Goal: Transaction & Acquisition: Purchase product/service

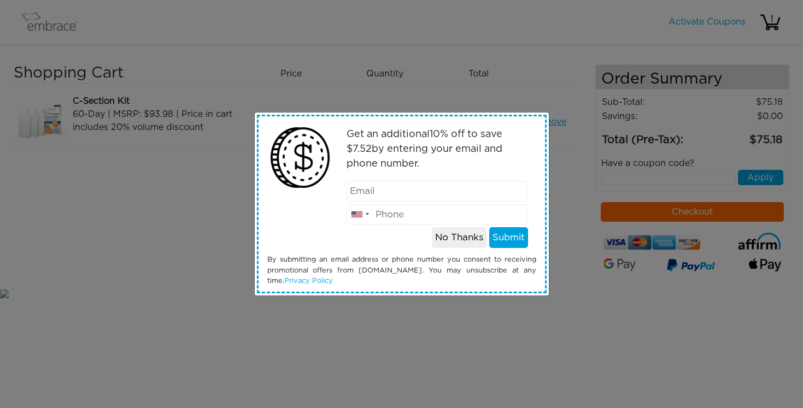
click at [542, 318] on div "Get an additional 10 % off to save $ 7.52 by entering your email and phone numb…" at bounding box center [401, 204] width 803 height 408
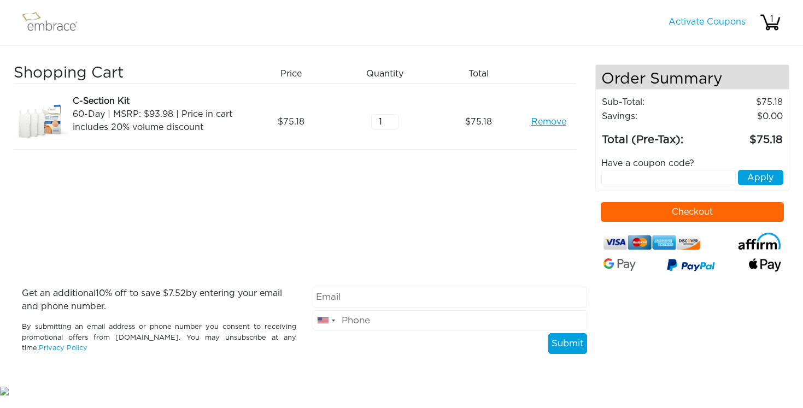
click at [697, 217] on button "Checkout" at bounding box center [692, 212] width 183 height 20
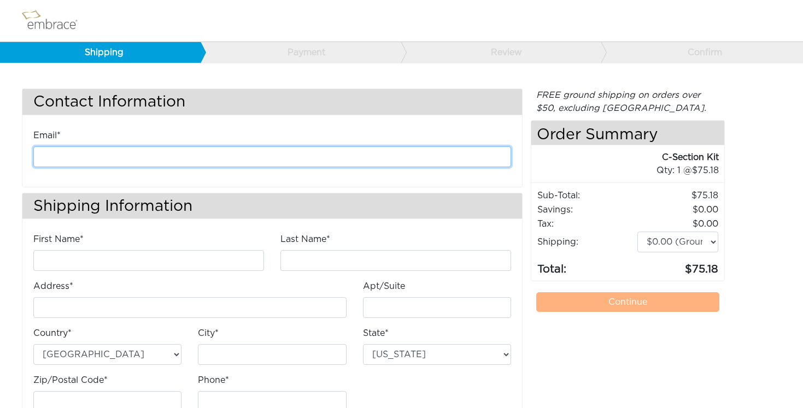
click at [431, 160] on input "email" at bounding box center [272, 157] width 478 height 21
type input "[PERSON_NAME][EMAIL_ADDRESS][DOMAIN_NAME]"
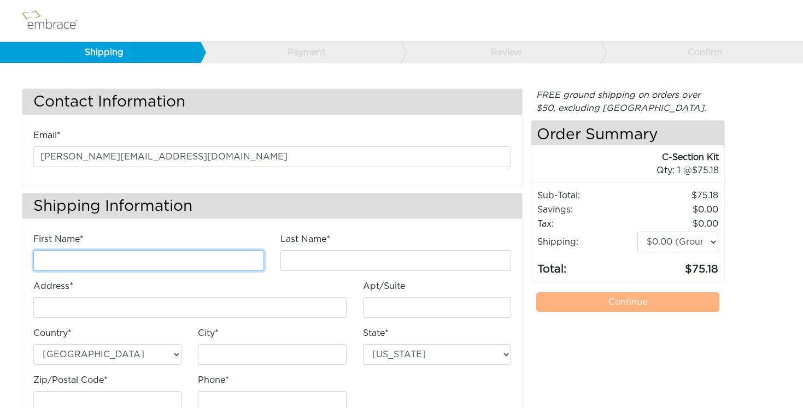
click at [157, 257] on input "First Name*" at bounding box center [148, 260] width 231 height 21
type input "Maya"
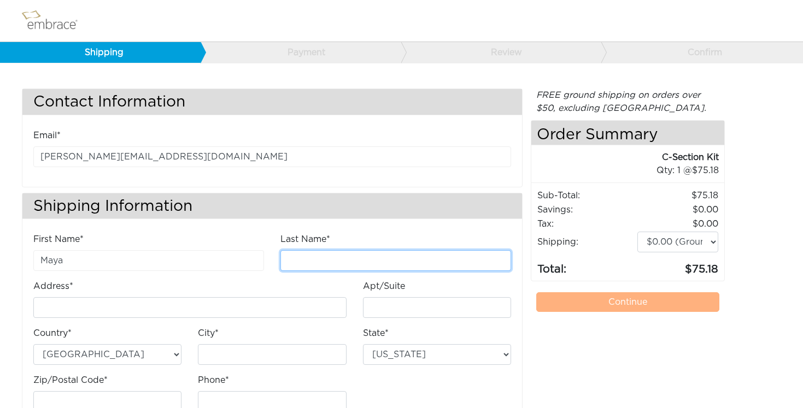
click at [332, 257] on input "Last Name*" at bounding box center [396, 260] width 231 height 21
type input "[PERSON_NAME]"
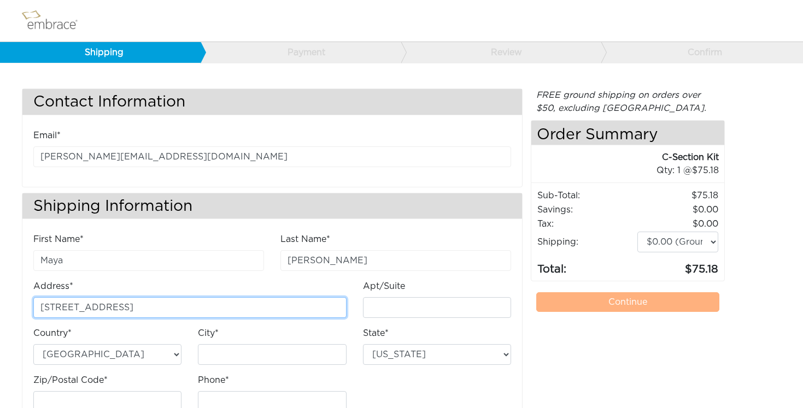
type input "[STREET_ADDRESS]"
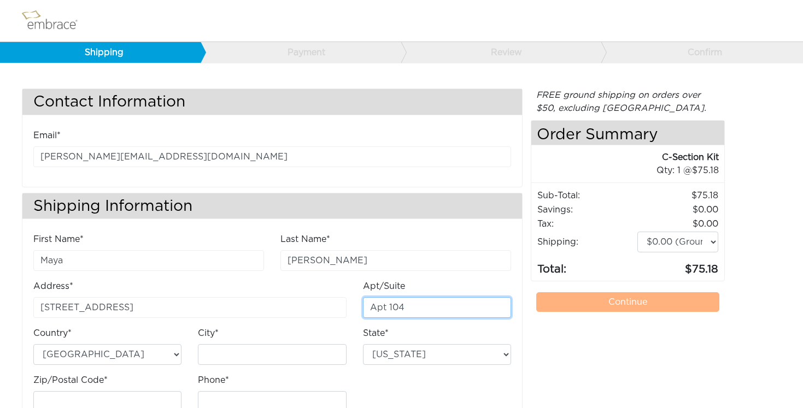
type input "Apt 104"
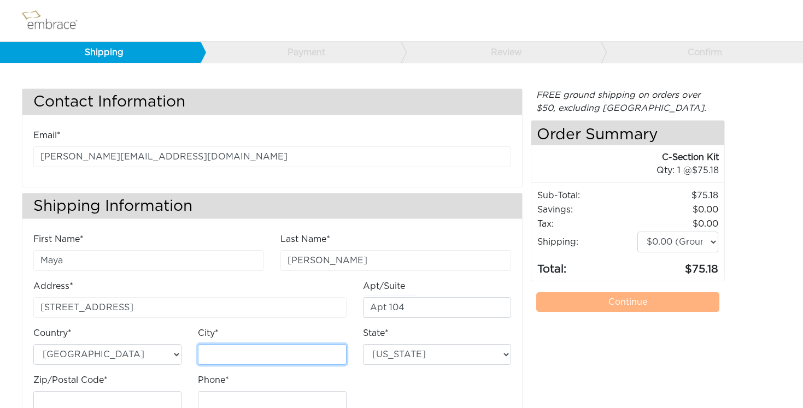
click at [315, 349] on input "City*" at bounding box center [272, 354] width 148 height 21
type input "[GEOGRAPHIC_DATA]"
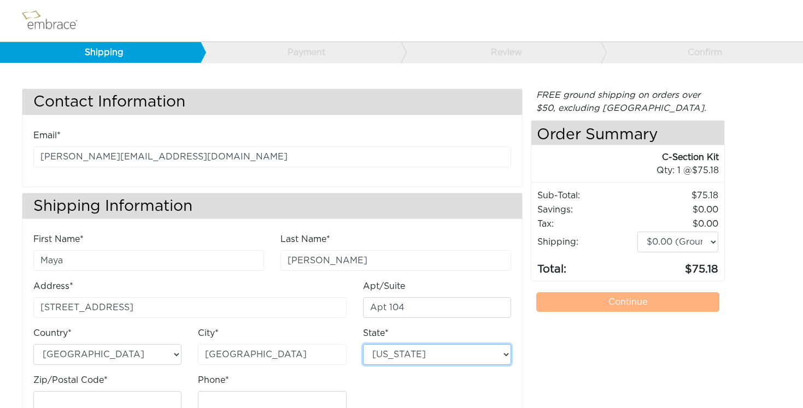
click at [363, 344] on select "[US_STATE] [US_STATE] [US_STATE] [US_STATE] [US_STATE] [US_STATE] [US_STATE] [U…" at bounding box center [437, 354] width 148 height 21
select select "CA"
click option "California" at bounding box center [0, 0] width 0 height 0
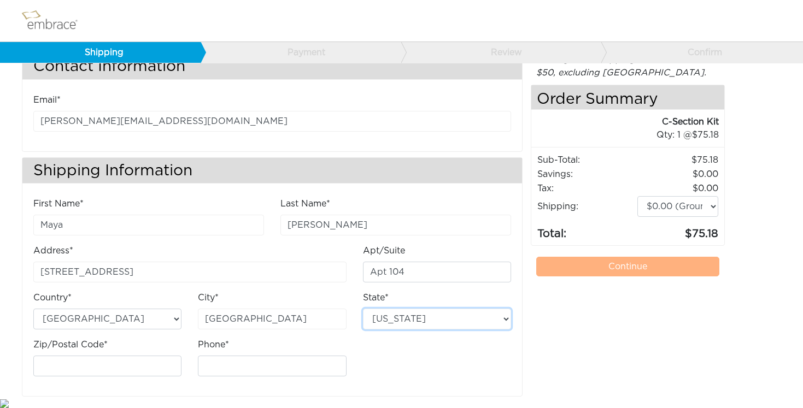
scroll to position [38, 0]
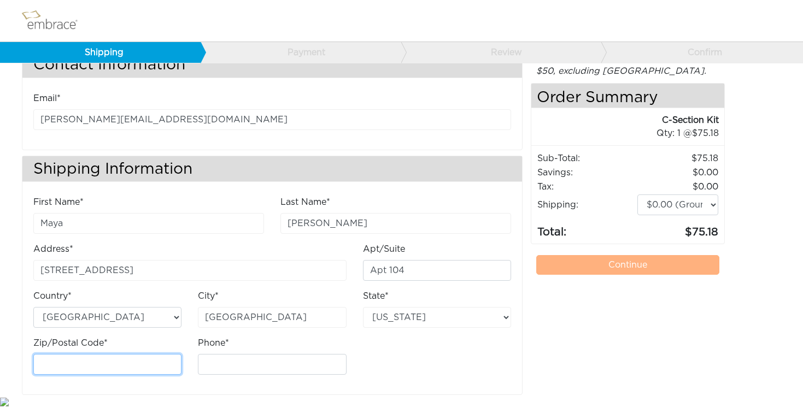
click at [125, 364] on input "Zip/Postal Code*" at bounding box center [107, 364] width 148 height 21
type input "94111"
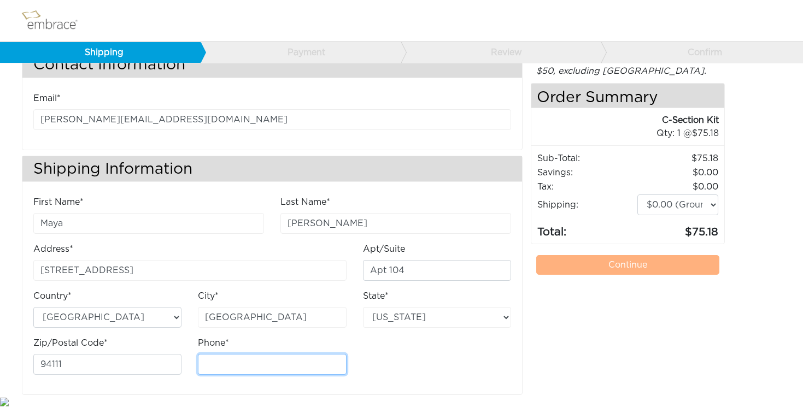
click at [222, 368] on input "Phone*" at bounding box center [272, 364] width 148 height 21
type input "6508626224"
click at [381, 388] on div "First Name* Maya Last Name* Kelley Address* 150 Lombard St Apt/Suite Apt 104 Ci…" at bounding box center [272, 295] width 500 height 199
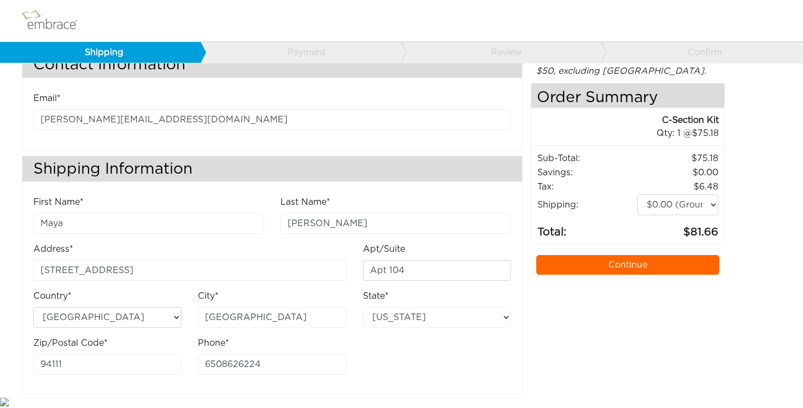
click at [582, 266] on link "Continue" at bounding box center [627, 265] width 183 height 20
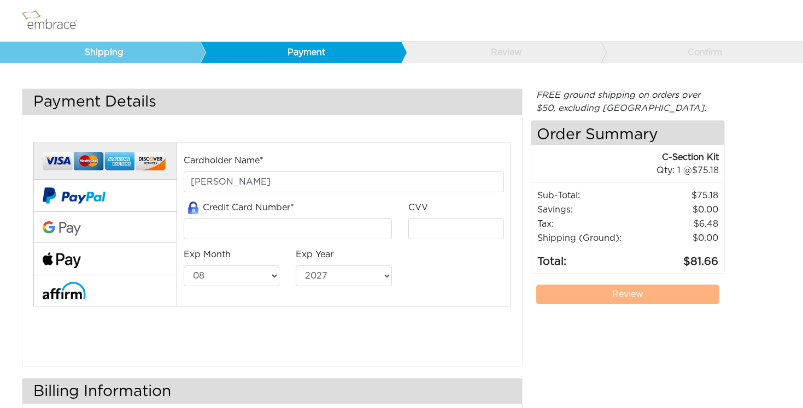
select select "8"
select select "2027"
click at [223, 227] on input "tel" at bounding box center [288, 229] width 208 height 21
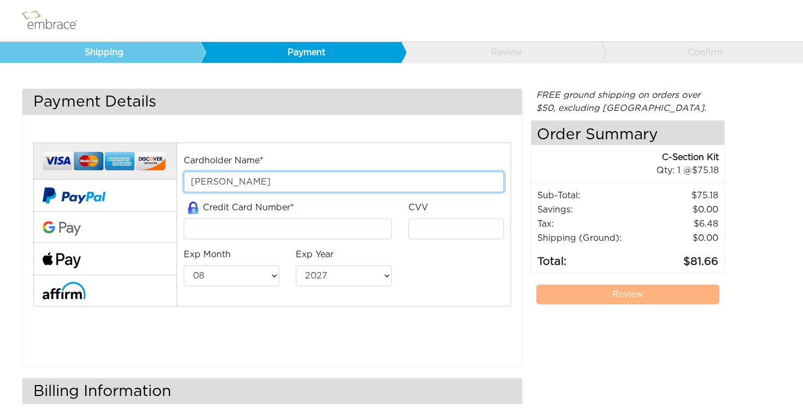
type input "[PERSON_NAME]"
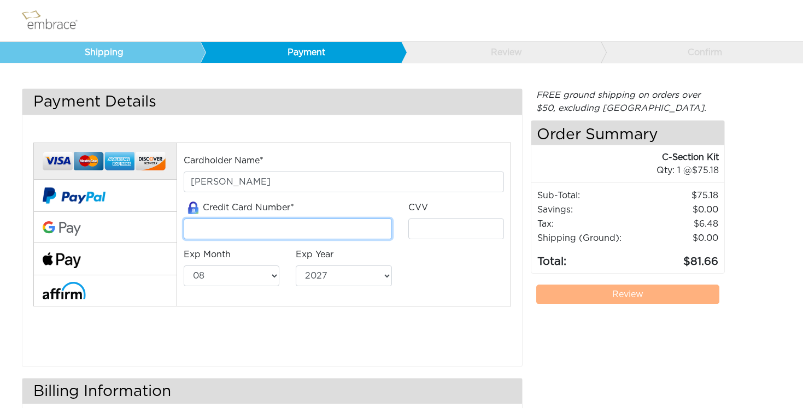
type input "4400661282610176"
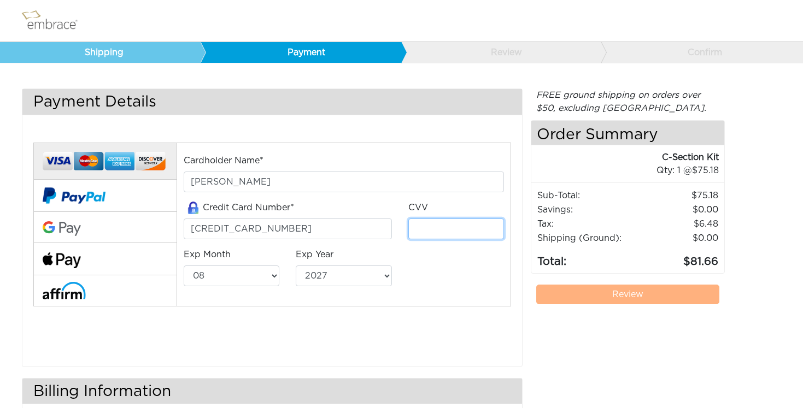
type input "373"
select select "6"
select select "2026"
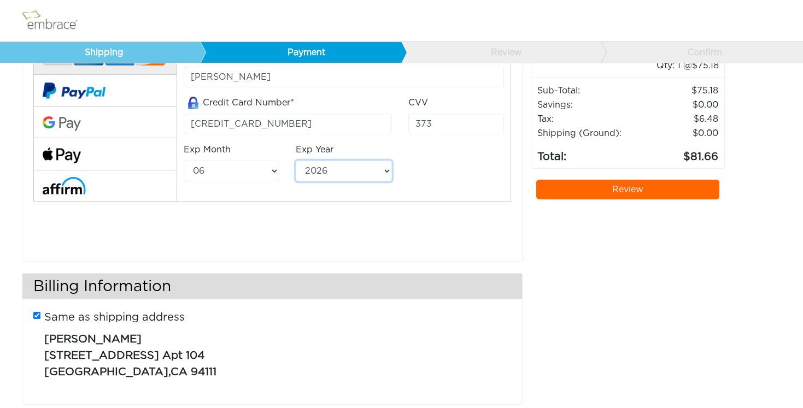
scroll to position [126, 0]
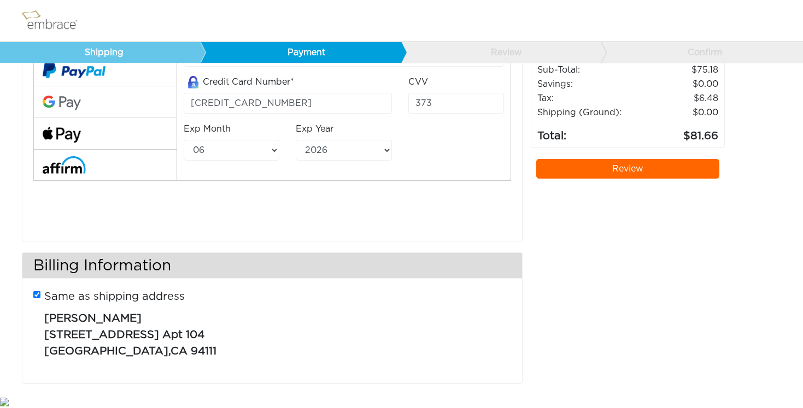
click at [682, 163] on link "Review" at bounding box center [627, 169] width 183 height 20
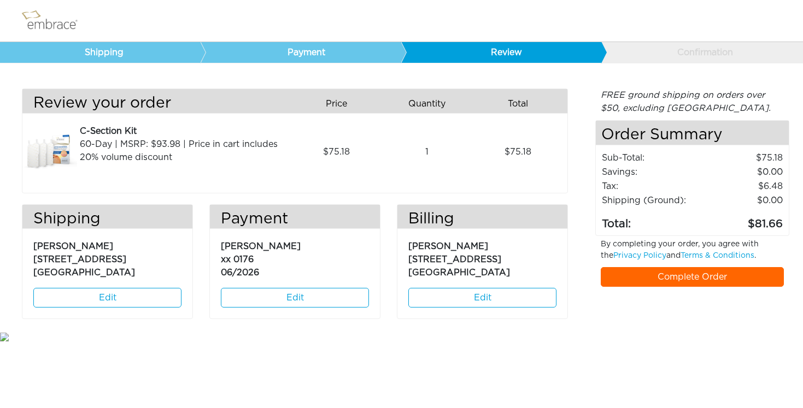
click at [639, 279] on link "Complete Order" at bounding box center [692, 277] width 183 height 20
